Goal: Transaction & Acquisition: Subscribe to service/newsletter

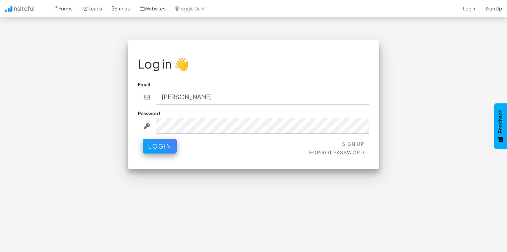
type input "wesley.useche@customtruck.com"
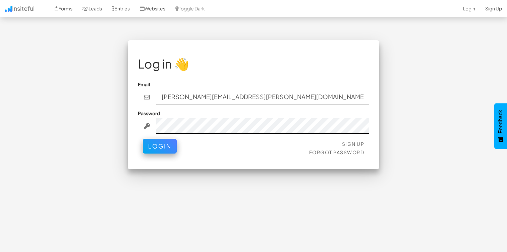
click at [143, 139] on button "Login" at bounding box center [160, 146] width 34 height 15
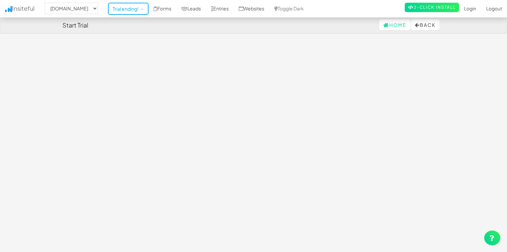
select select "2452"
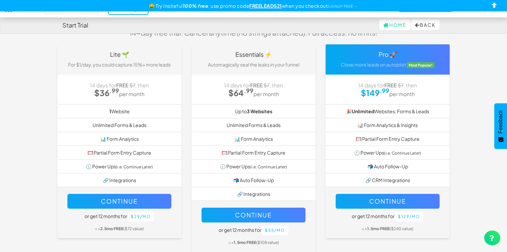
scroll to position [36, 0]
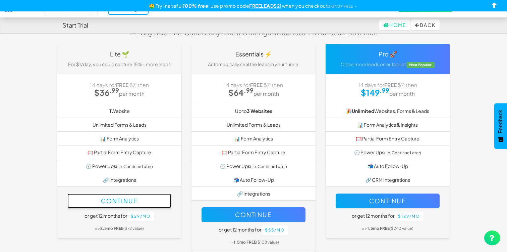
drag, startPoint x: 137, startPoint y: 194, endPoint x: 360, endPoint y: 180, distance: 223.2
click at [360, 180] on div "Lite 🌱 For $1/day, you could capture 15%+ more leads 14 days for FREE $7 , then…" at bounding box center [253, 151] width 402 height 214
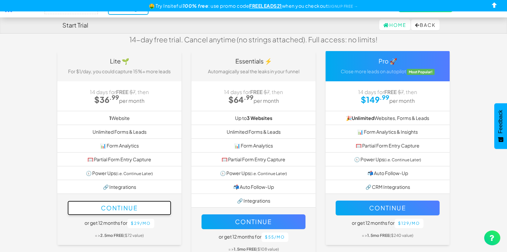
scroll to position [68, 0]
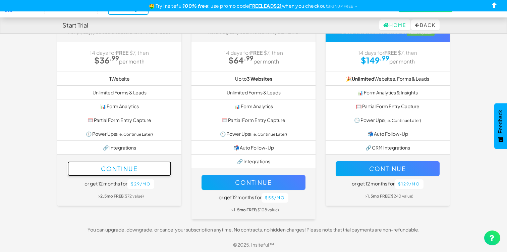
click at [158, 168] on button "Continue" at bounding box center [119, 168] width 104 height 15
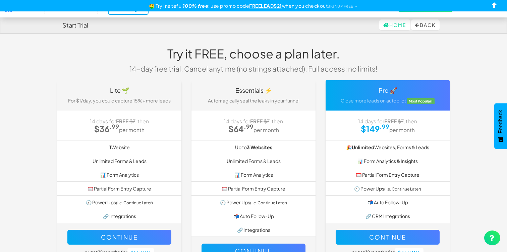
select select "2452"
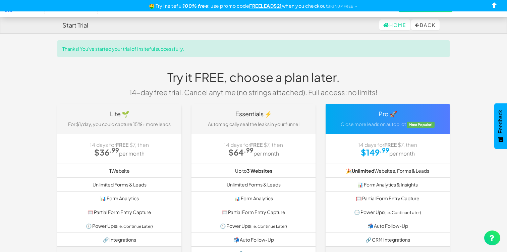
select select "2452"
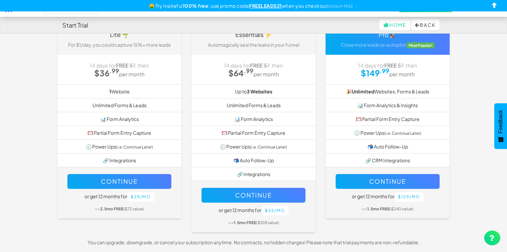
scroll to position [92, 0]
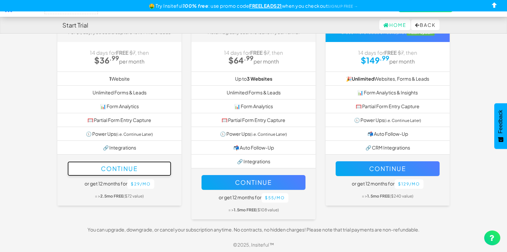
click at [146, 165] on button "Continue" at bounding box center [119, 168] width 104 height 15
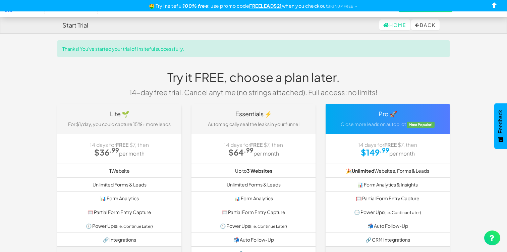
select select "2452"
click at [384, 27] on link "Home" at bounding box center [394, 24] width 31 height 11
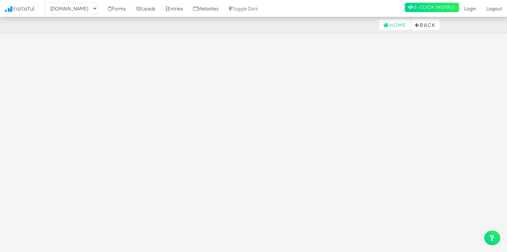
select select "2452"
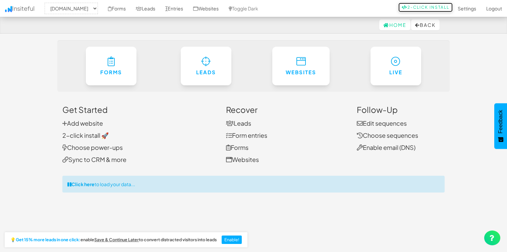
click at [403, 7] on icon at bounding box center [405, 7] width 6 height 4
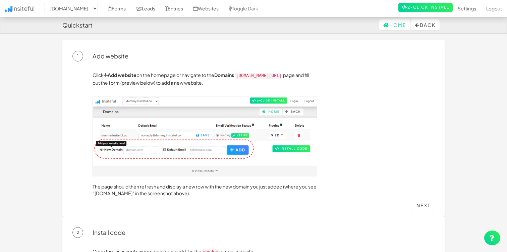
select select "2452"
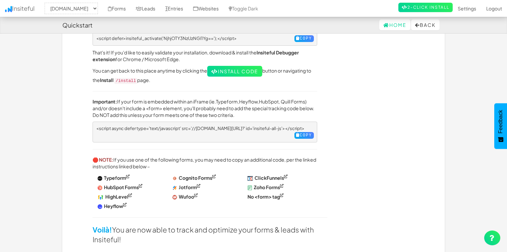
scroll to position [272, 0]
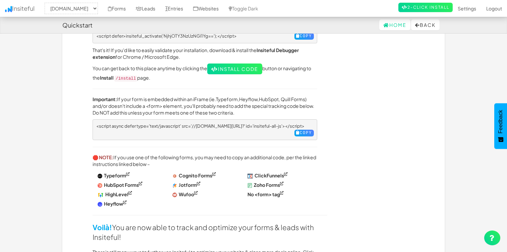
click at [125, 180] on li "HubSpot Forms" at bounding box center [130, 184] width 65 height 9
click at [125, 181] on strong "HubSpot Forms" at bounding box center [121, 184] width 35 height 6
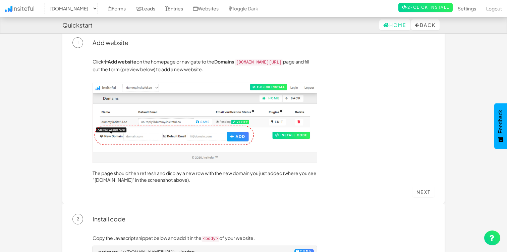
scroll to position [0, 0]
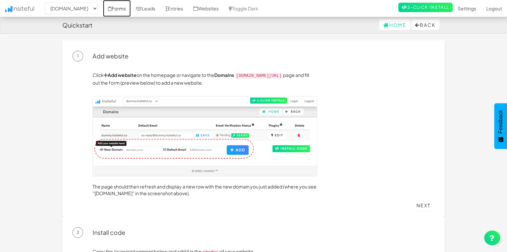
click at [131, 7] on link "Forms" at bounding box center [117, 8] width 28 height 17
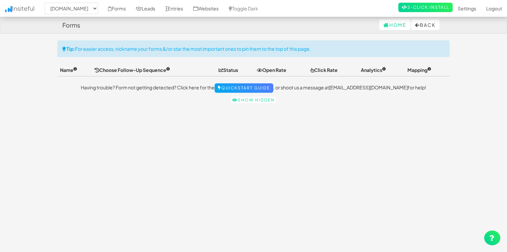
select select "2452"
click at [220, 11] on link "Websites" at bounding box center [206, 8] width 36 height 17
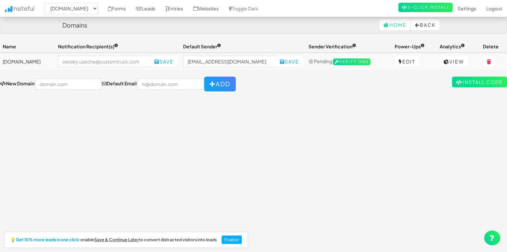
select select "2452"
click at [457, 82] on icon at bounding box center [459, 82] width 7 height 5
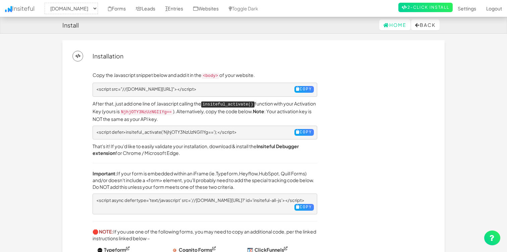
select select "2452"
